Goal: Information Seeking & Learning: Check status

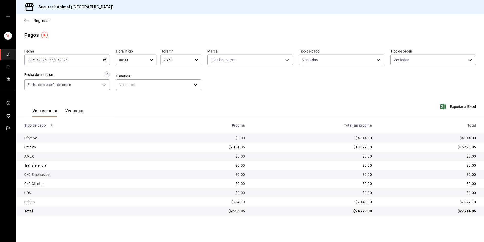
click at [106, 60] on icon "button" at bounding box center [105, 60] width 4 height 4
click at [50, 71] on li "Hoy" at bounding box center [48, 74] width 47 height 11
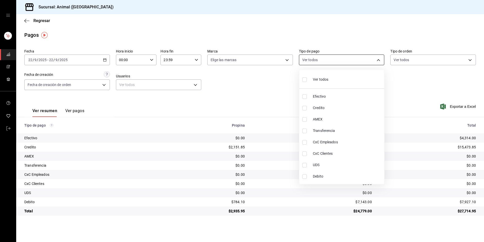
click at [334, 64] on body "Sucursal: Animal (Tijuana) Regresar Pagos Fecha [DATE] [DATE] - [DATE] [DATE] H…" at bounding box center [242, 121] width 484 height 242
click at [324, 109] on span "Credito" at bounding box center [347, 107] width 69 height 5
type input "235ce608-f464-428a-9a71-314f665367d1"
checkbox input "true"
click at [325, 174] on span "Debito" at bounding box center [347, 175] width 69 height 5
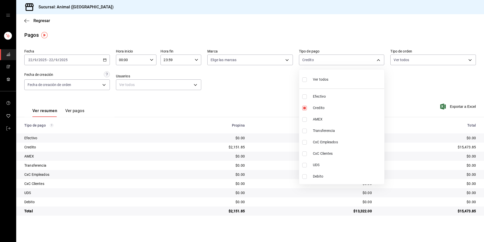
type input "235ce608-f464-428a-9a71-314f665367d1,c7b29183-a811-4137-9cfa-21a61cd2bc4a"
checkbox input "true"
click at [267, 99] on div at bounding box center [242, 121] width 484 height 242
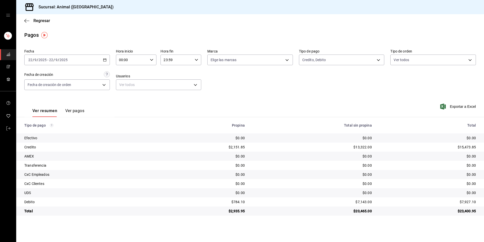
click at [145, 61] on input "00:00" at bounding box center [132, 60] width 32 height 10
click at [126, 95] on span "04" at bounding box center [126, 96] width 12 height 4
type input "04:00"
click at [321, 80] on div at bounding box center [242, 121] width 484 height 242
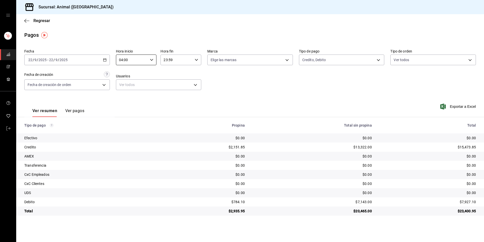
click at [320, 98] on div "Ver resumen Ver pagos Exportar a Excel" at bounding box center [250, 109] width 468 height 27
click at [363, 58] on body "Sucursal: Animal (Tijuana) Regresar Pagos Fecha [DATE] [DATE] - [DATE] [DATE] H…" at bounding box center [242, 121] width 484 height 242
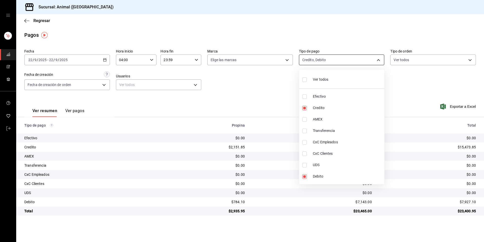
click at [363, 58] on div at bounding box center [242, 121] width 484 height 242
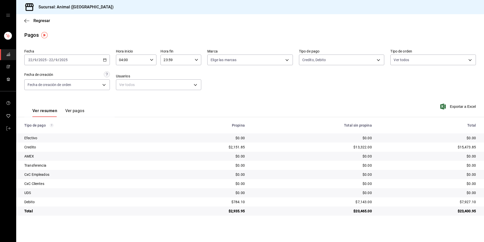
drag, startPoint x: 363, startPoint y: 58, endPoint x: 343, endPoint y: 37, distance: 29.0
click at [343, 37] on div "Pagos" at bounding box center [250, 35] width 468 height 8
click at [338, 89] on div "Fecha [DATE] [DATE] - [DATE] [DATE] Hora inicio 04:00 Hora inicio Hora fin 23:5…" at bounding box center [250, 71] width 452 height 49
click at [241, 98] on div "Ver resumen Ver pagos Exportar a Excel" at bounding box center [250, 109] width 468 height 27
drag, startPoint x: 241, startPoint y: 98, endPoint x: 171, endPoint y: 29, distance: 98.1
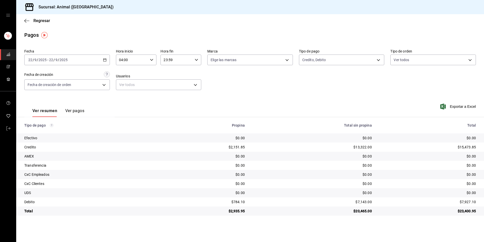
click at [171, 29] on main "Regresar Pagos Fecha [DATE] [DATE] - [DATE] [DATE] Hora inicio 04:00 Hora inici…" at bounding box center [250, 127] width 468 height 227
click at [353, 102] on div "Ver resumen Ver pagos Exportar a Excel" at bounding box center [250, 109] width 468 height 27
click at [316, 55] on body "Sucursal: Animal (Tijuana) Regresar Pagos Fecha [DATE] [DATE] - [DATE] [DATE] H…" at bounding box center [242, 121] width 484 height 242
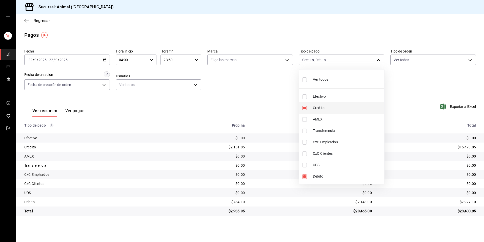
click at [315, 107] on span "Credito" at bounding box center [347, 107] width 69 height 5
type input "c7b29183-a811-4137-9cfa-21a61cd2bc4a"
checkbox input "false"
click at [315, 107] on span "Credito" at bounding box center [347, 107] width 69 height 5
type input "c7b29183-a811-4137-9cfa-21a61cd2bc4a,235ce608-f464-428a-9a71-314f665367d1"
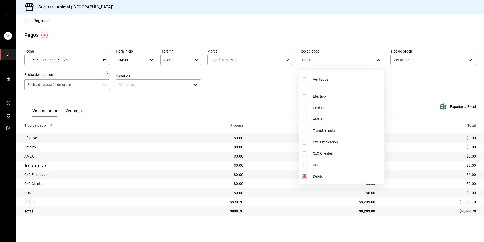
checkbox input "true"
click at [436, 232] on div at bounding box center [242, 121] width 484 height 242
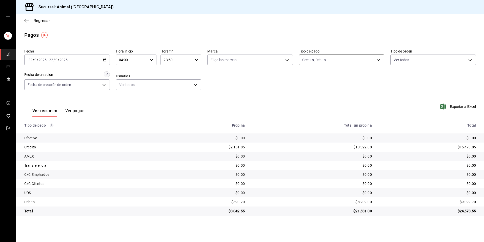
click at [358, 61] on body "Sucursal: Animal (Tijuana) Regresar Pagos Fecha [DATE] [DATE] - [DATE] [DATE] H…" at bounding box center [242, 121] width 484 height 242
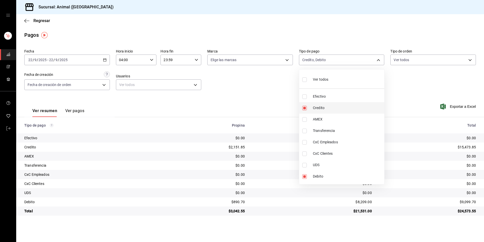
click at [325, 109] on span "Credito" at bounding box center [347, 107] width 69 height 5
type input "c7b29183-a811-4137-9cfa-21a61cd2bc4a"
checkbox input "false"
click at [325, 109] on span "Credito" at bounding box center [347, 107] width 69 height 5
type input "c7b29183-a811-4137-9cfa-21a61cd2bc4a,235ce608-f464-428a-9a71-314f665367d1"
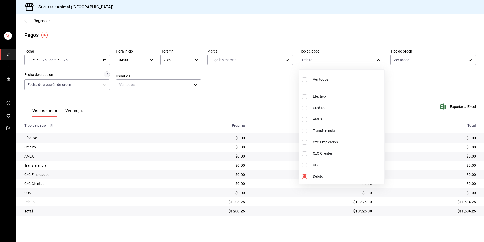
checkbox input "true"
click at [404, 218] on div at bounding box center [242, 121] width 484 height 242
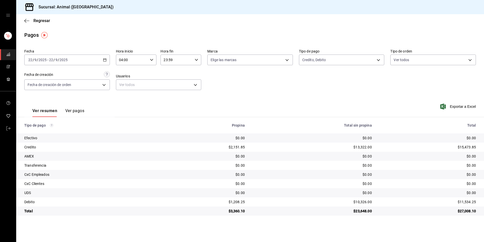
click at [220, 85] on div "Fecha [DATE] [DATE] - [DATE] [DATE] Hora inicio 04:00 Hora inicio Hora fin 23:5…" at bounding box center [250, 71] width 452 height 49
